Goal: Information Seeking & Learning: Learn about a topic

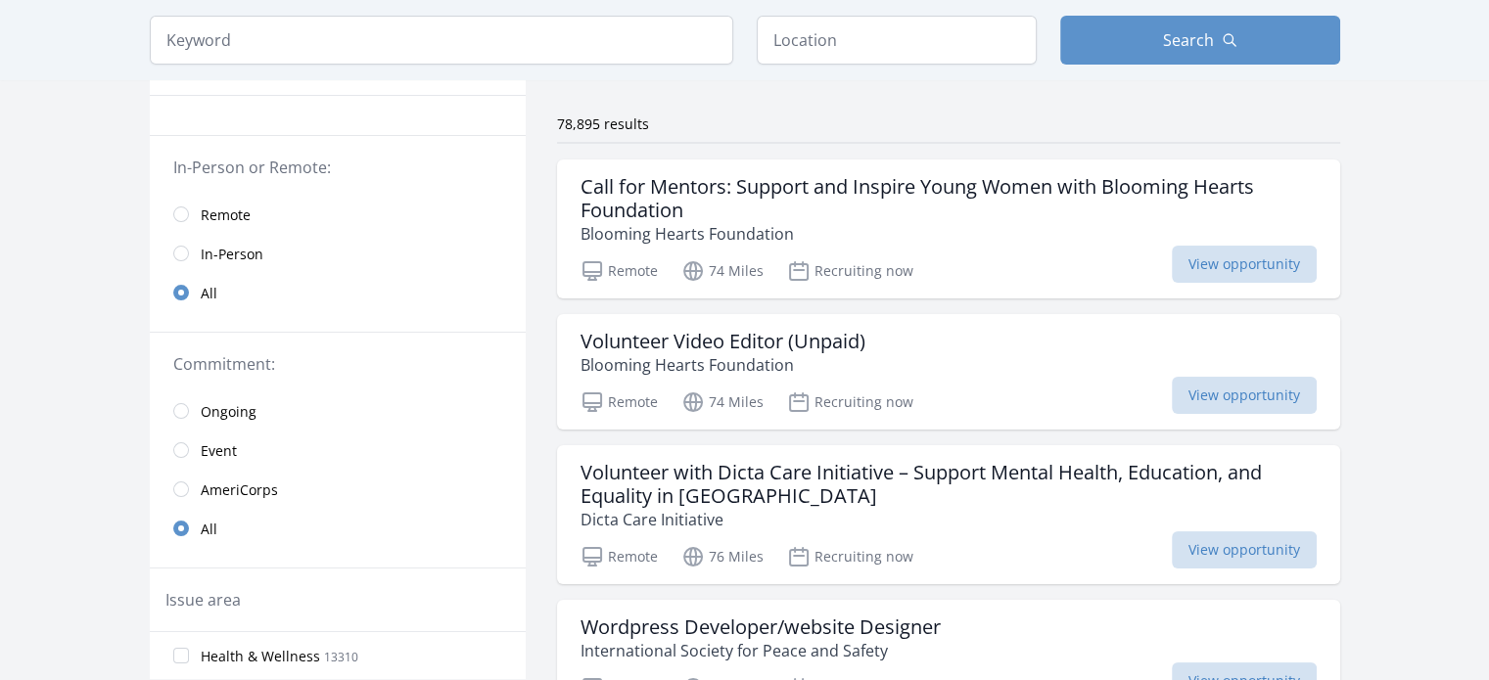
scroll to position [132, 0]
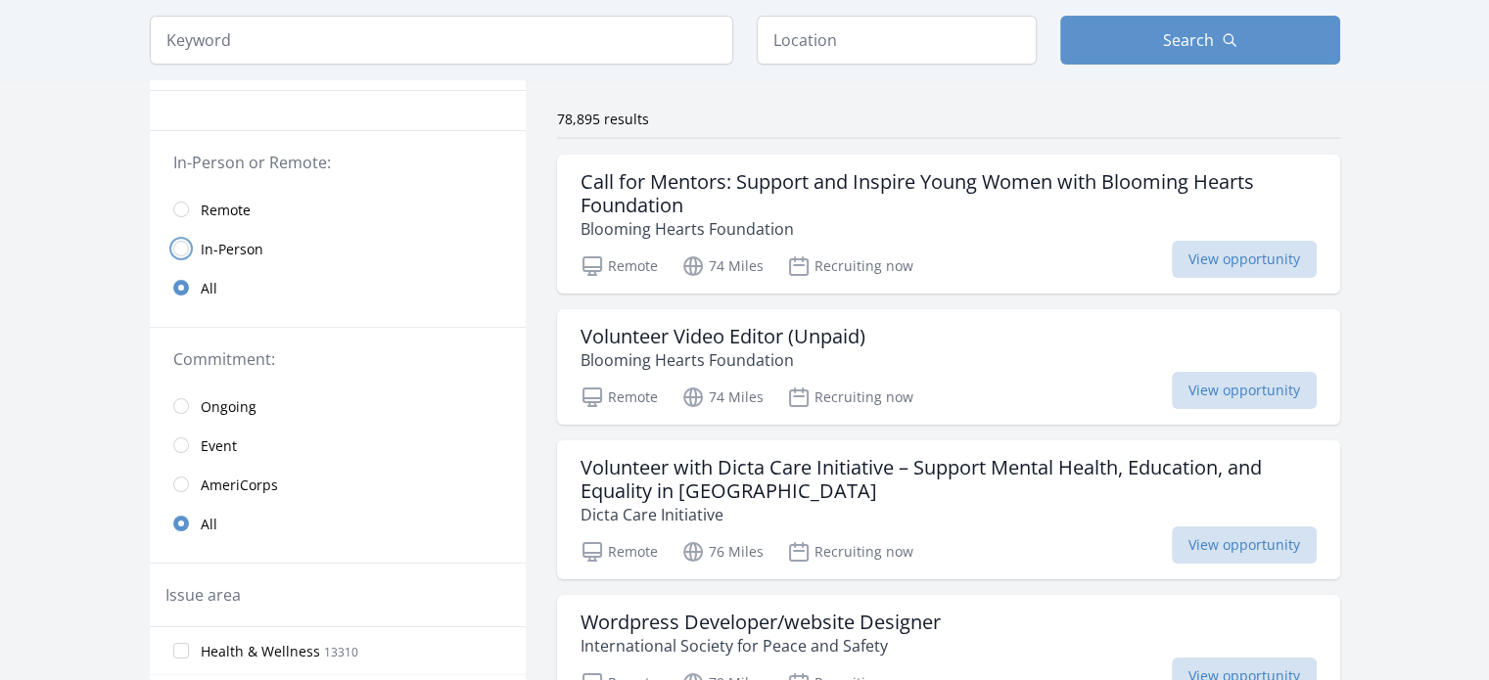
click at [183, 250] on input "radio" at bounding box center [181, 249] width 16 height 16
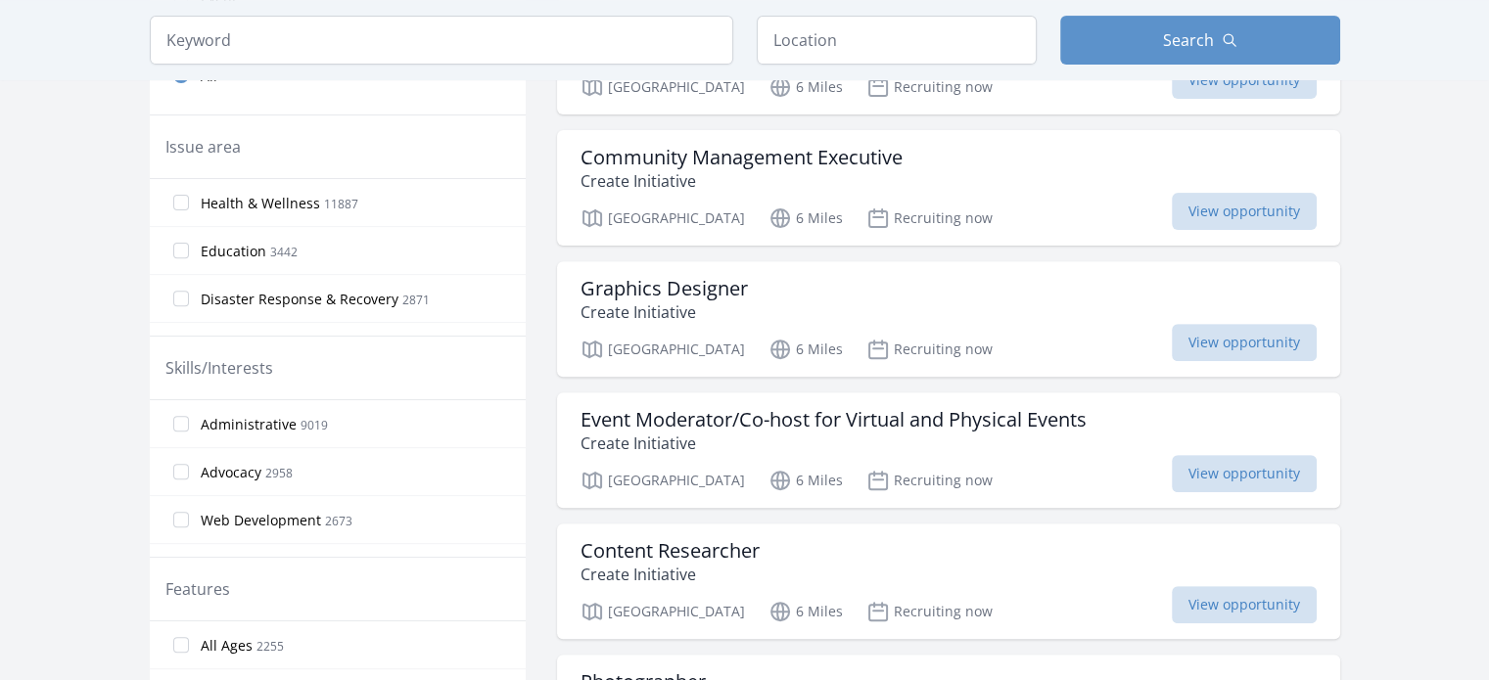
scroll to position [719, 0]
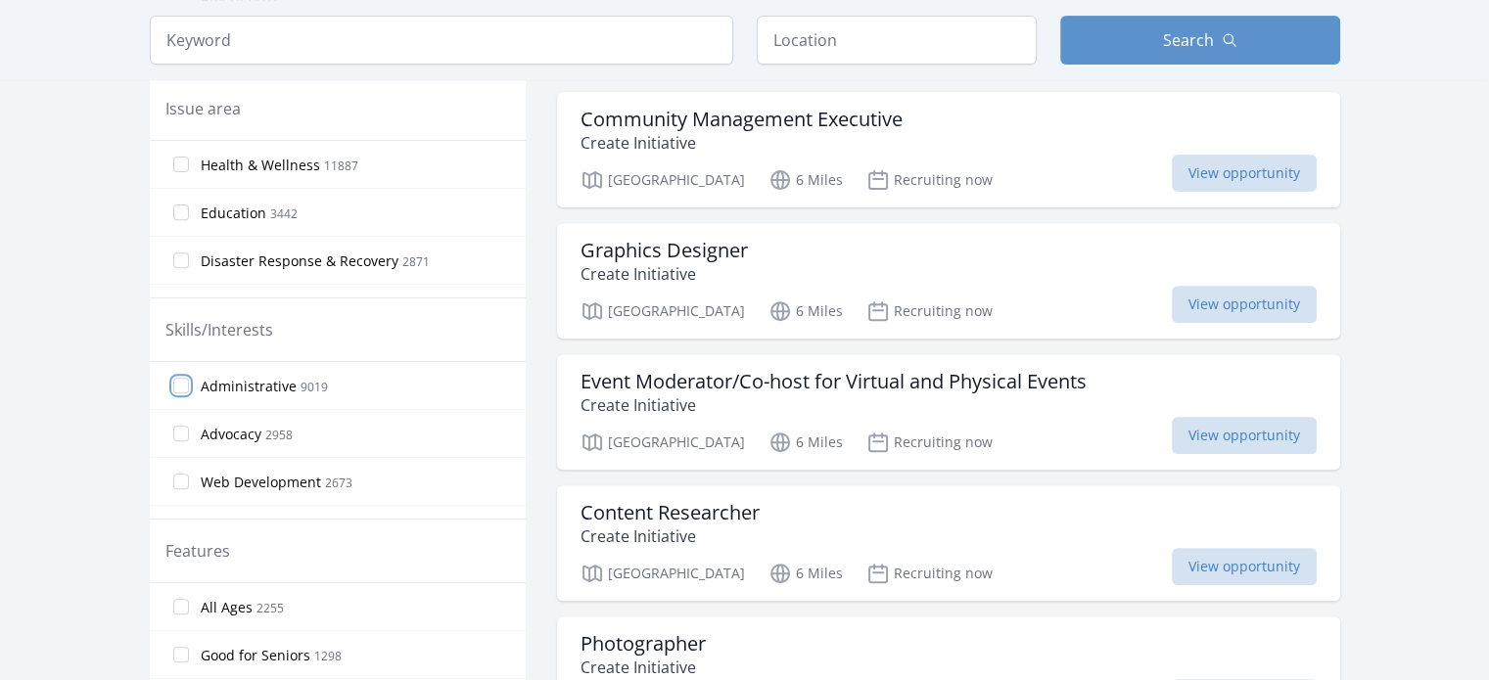
click at [185, 388] on input "Administrative 9019" at bounding box center [181, 386] width 16 height 16
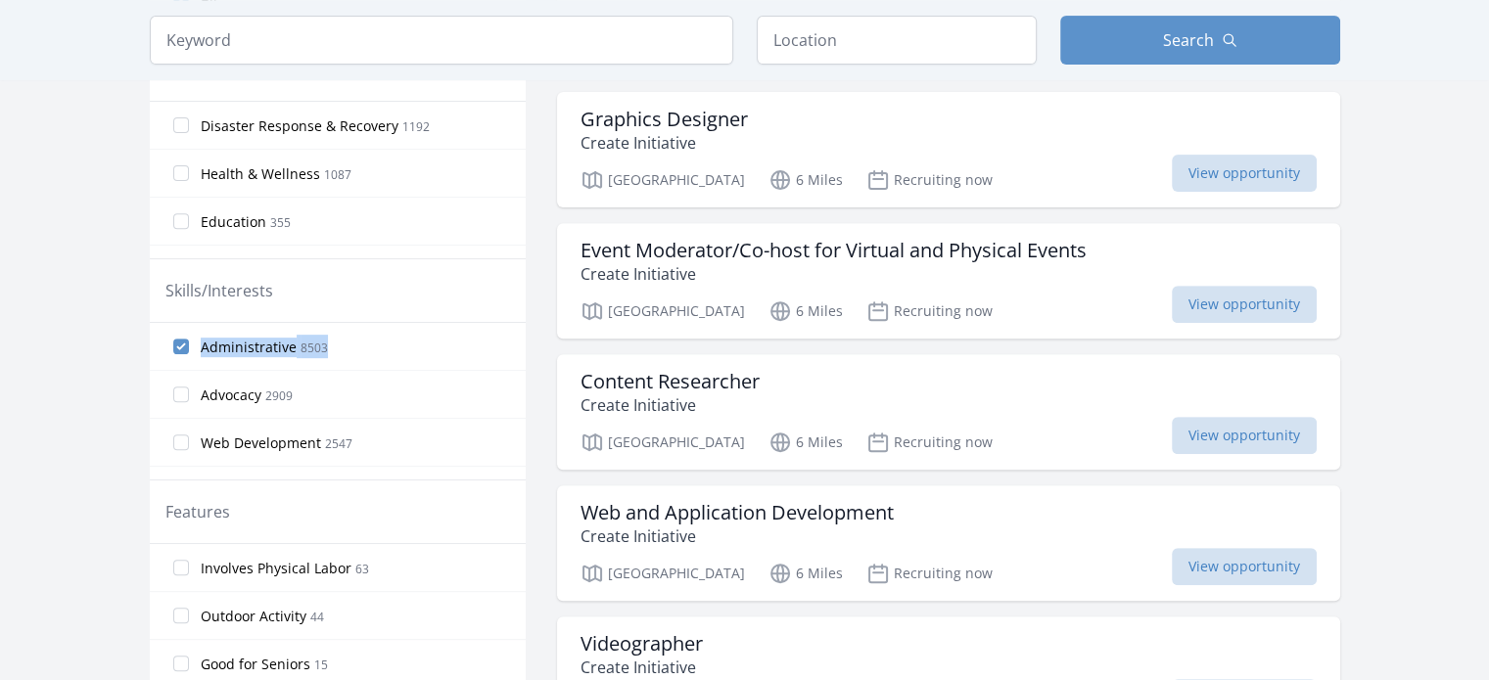
drag, startPoint x: 181, startPoint y: 385, endPoint x: 458, endPoint y: 383, distance: 277.0
click at [458, 383] on label "Advocacy 2909" at bounding box center [338, 394] width 376 height 39
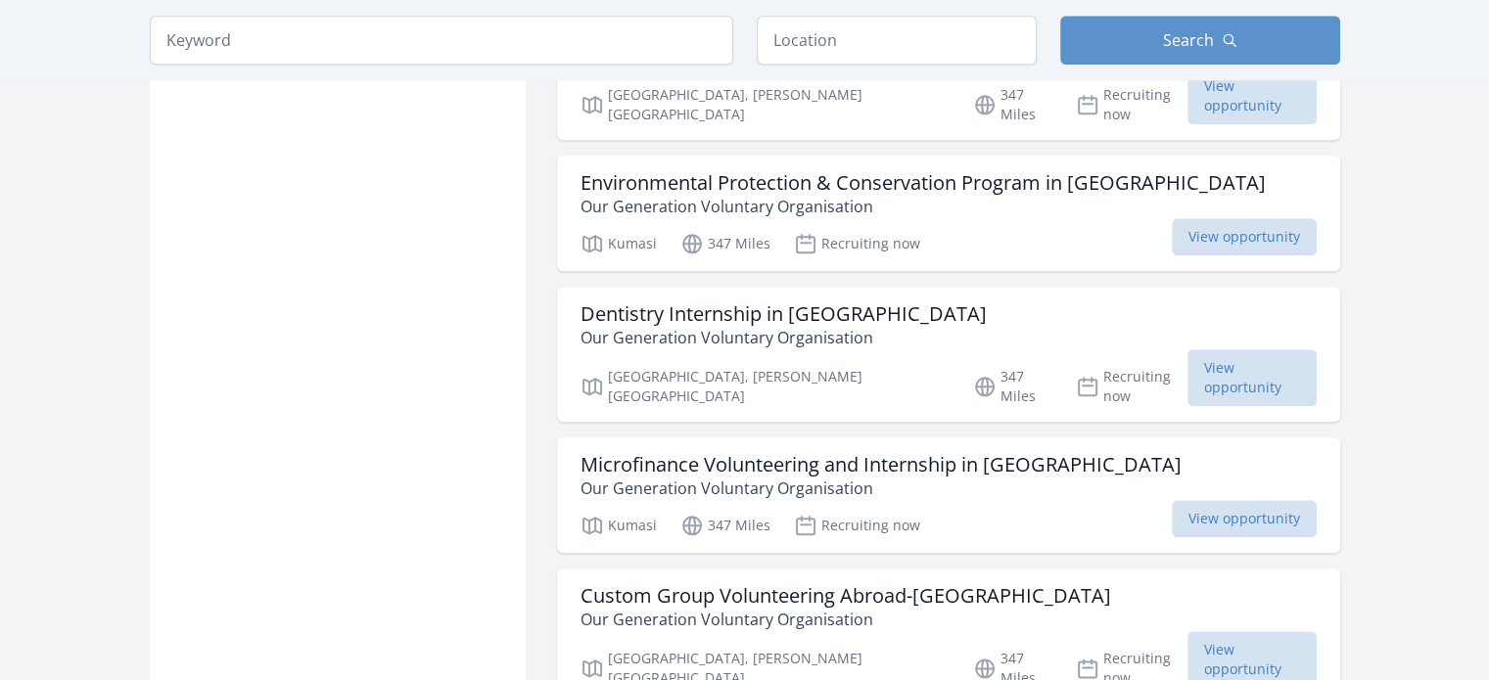
scroll to position [2216, 0]
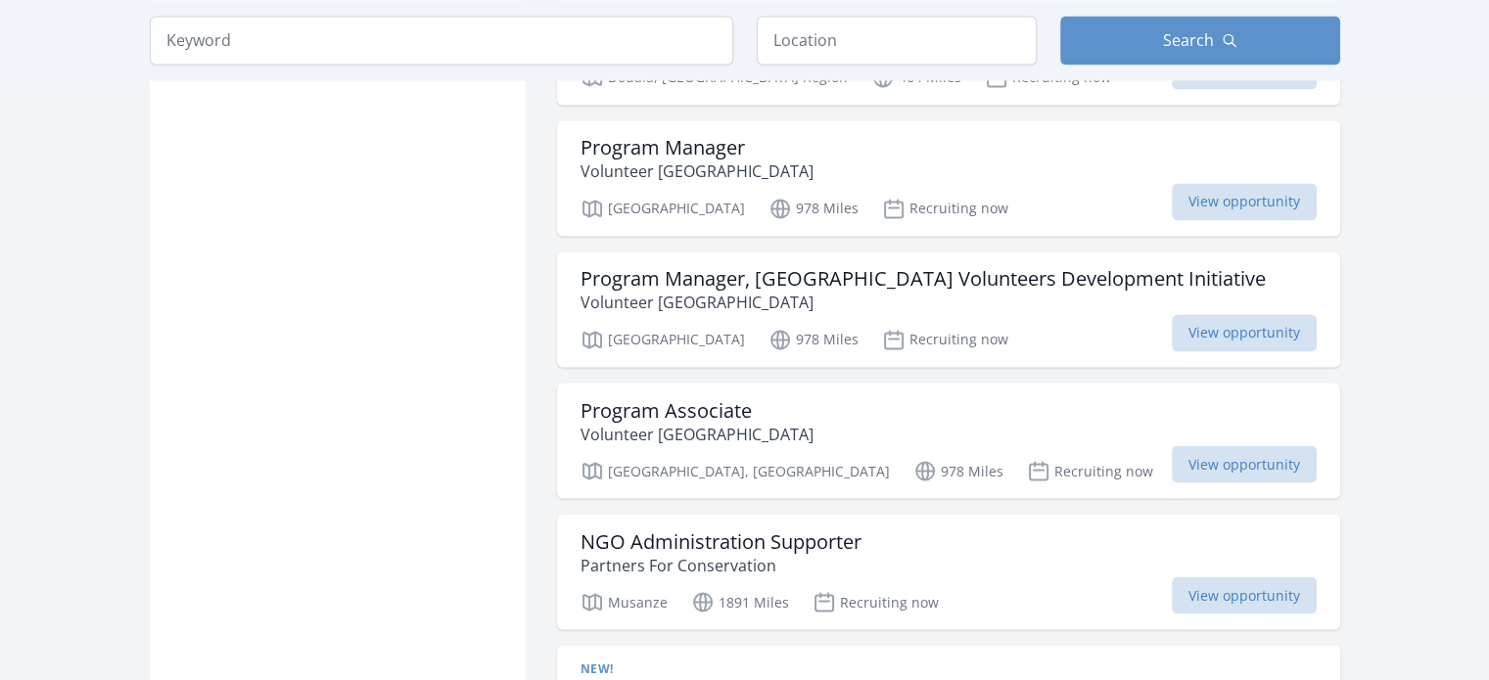
scroll to position [3344, 0]
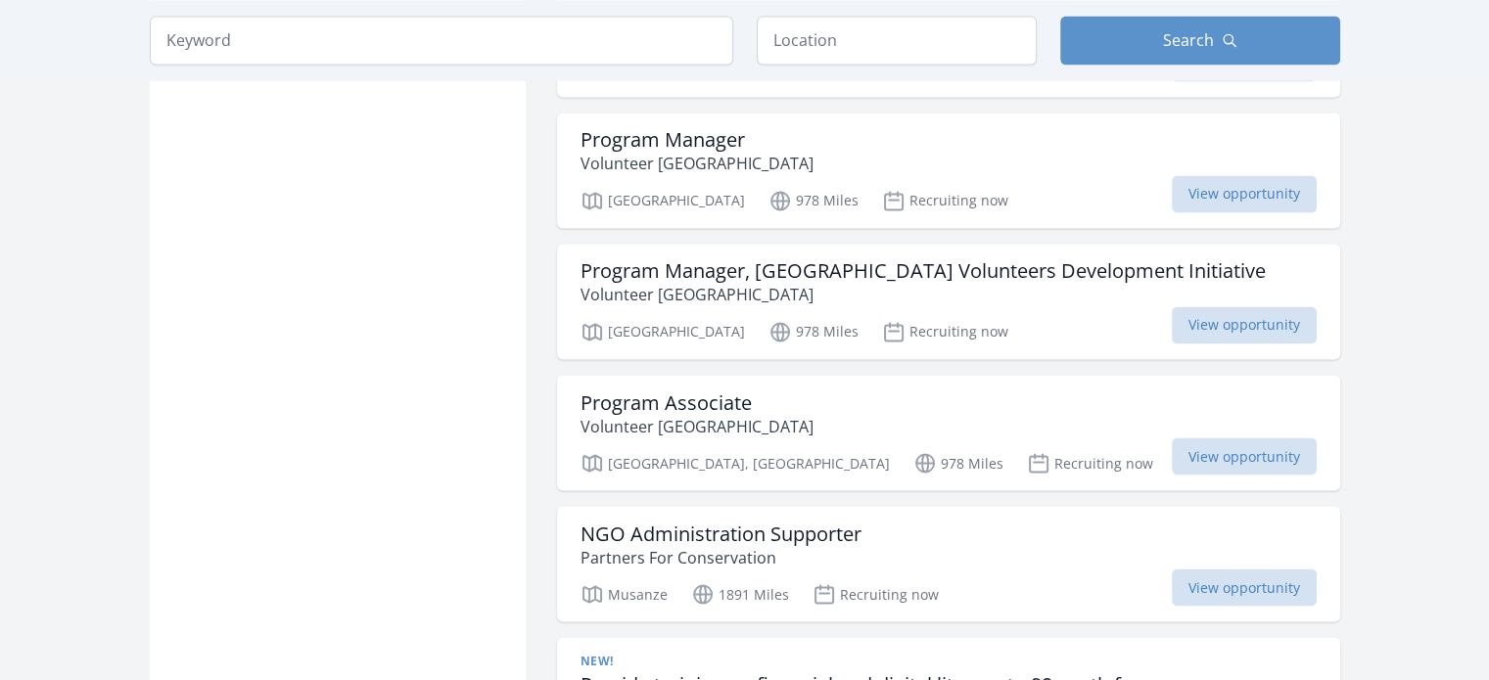
scroll to position [2364, 0]
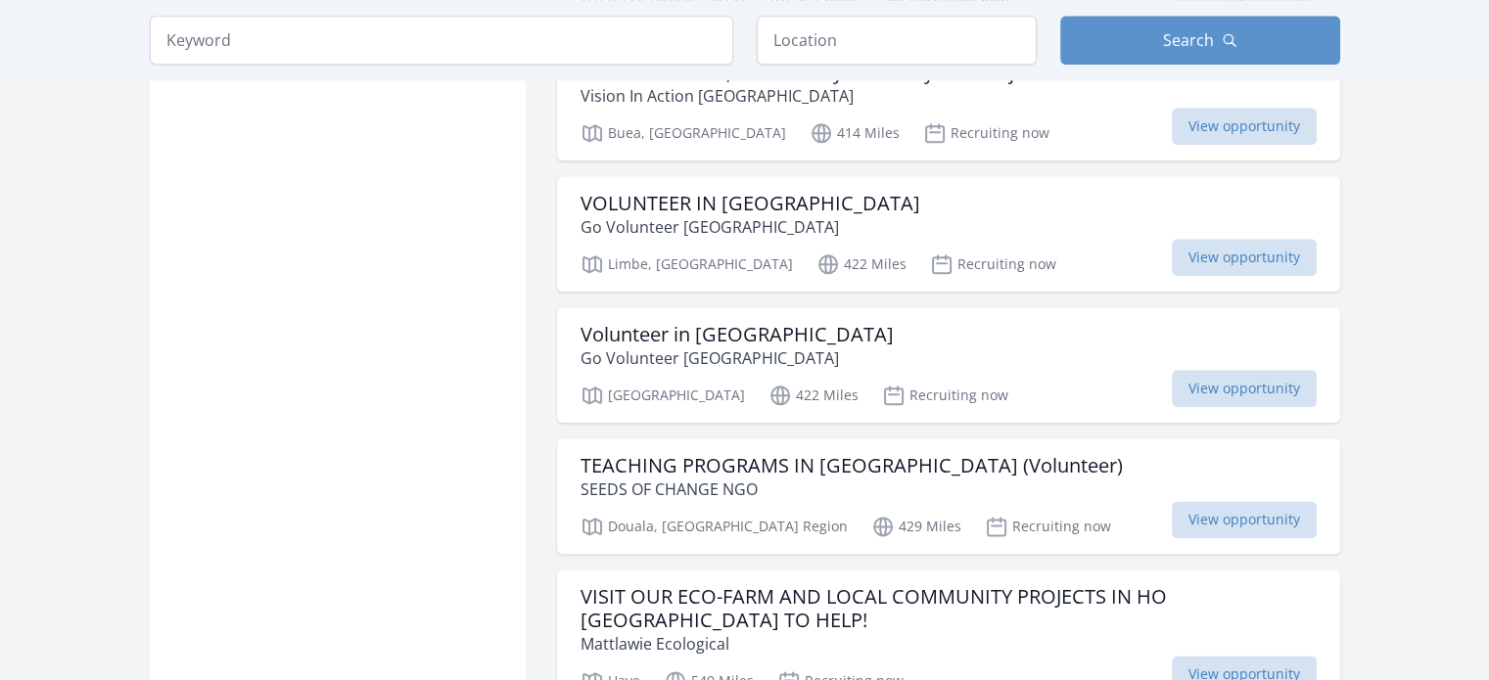
scroll to position [132, 0]
